Goal: Book appointment/travel/reservation

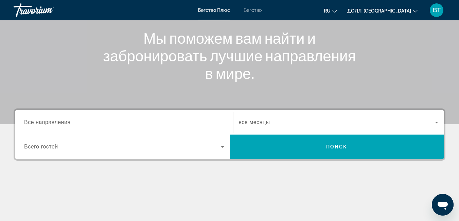
scroll to position [102, 0]
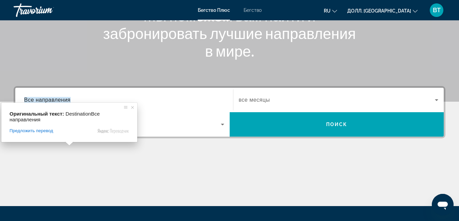
click at [63, 97] on ya-tr-span "Все направления" at bounding box center [47, 100] width 47 height 6
click at [63, 97] on input "Пункт назначения Все направления" at bounding box center [124, 100] width 200 height 8
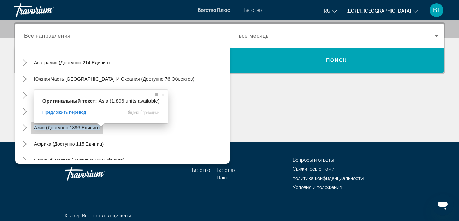
click at [48, 128] on ya-tr-span "Азия (доступно 1896 единиц)" at bounding box center [67, 127] width 66 height 5
type input "**********"
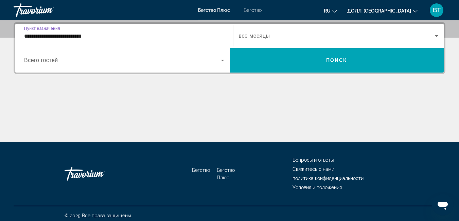
click at [72, 60] on span "Виджет поиска" at bounding box center [122, 60] width 197 height 8
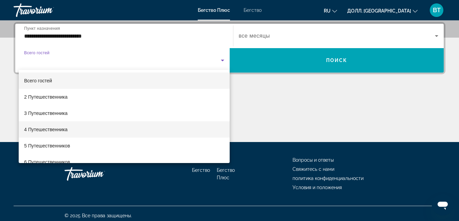
click at [71, 130] on mat-option "4 Путешественника" at bounding box center [124, 130] width 211 height 16
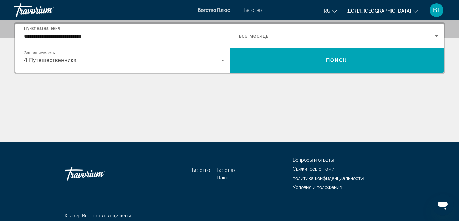
click at [256, 37] on ya-tr-span "все месяцы" at bounding box center [254, 36] width 31 height 6
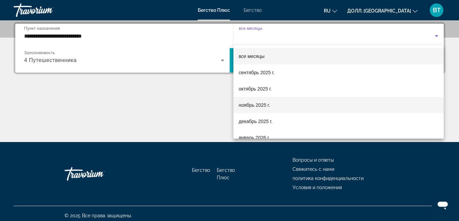
click at [259, 102] on span "ноябрь 2025 г." at bounding box center [254, 105] width 31 height 8
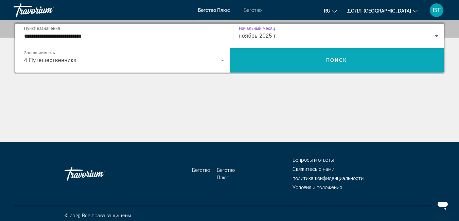
click at [331, 57] on span "Виджет поиска" at bounding box center [337, 60] width 214 height 16
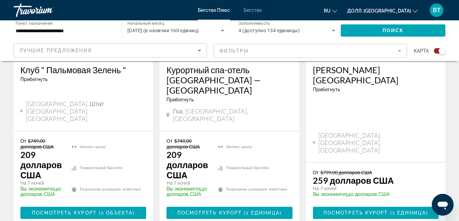
scroll to position [348, 0]
